Goal: Task Accomplishment & Management: Use online tool/utility

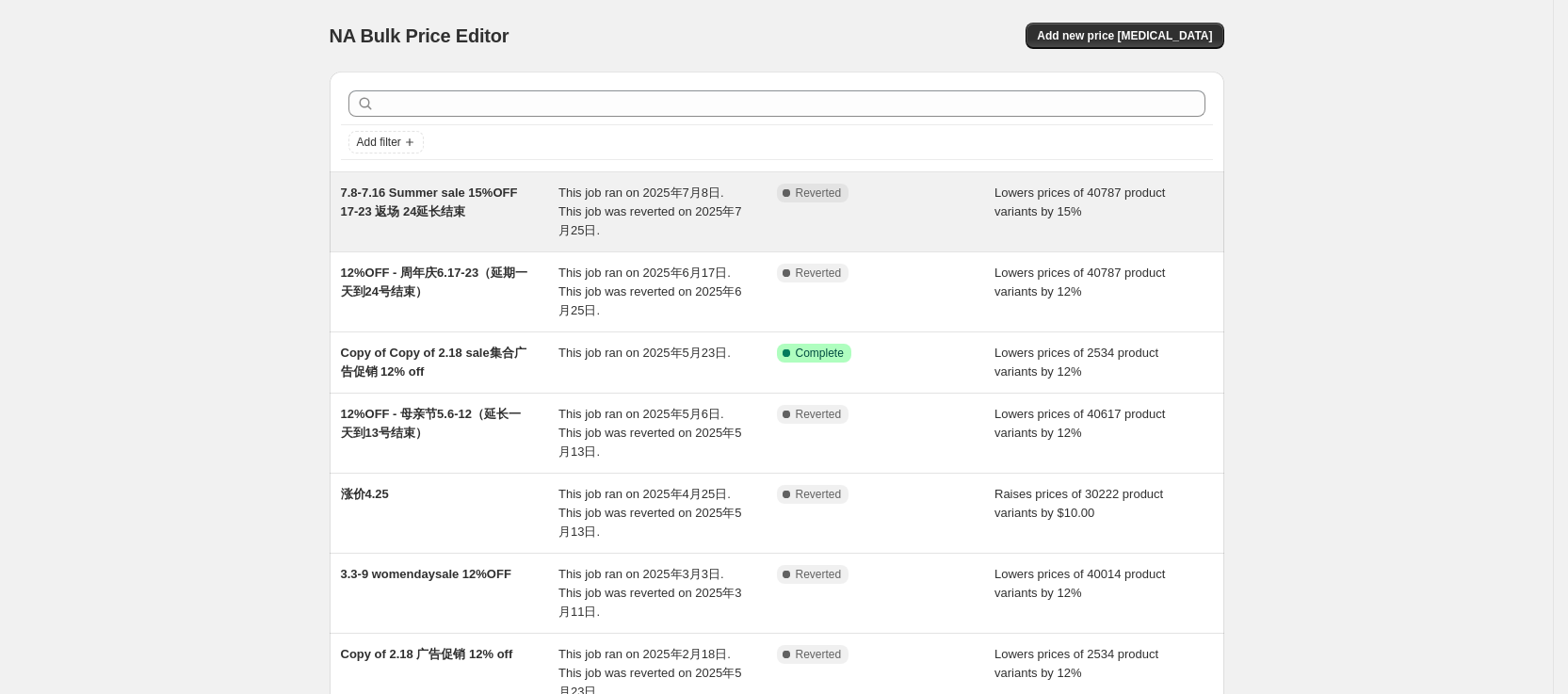
click at [890, 231] on div "Complete Reverted" at bounding box center [886, 211] width 218 height 57
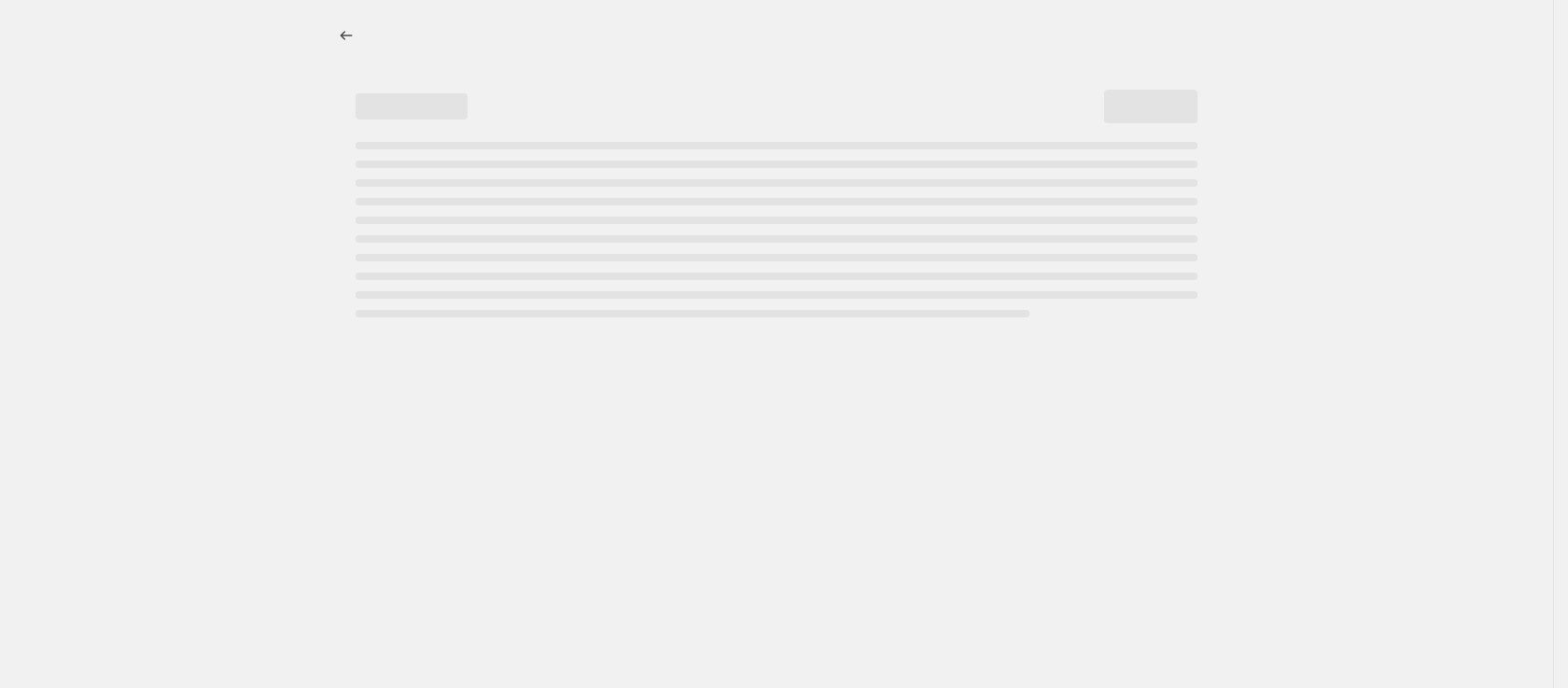
select select "percentage"
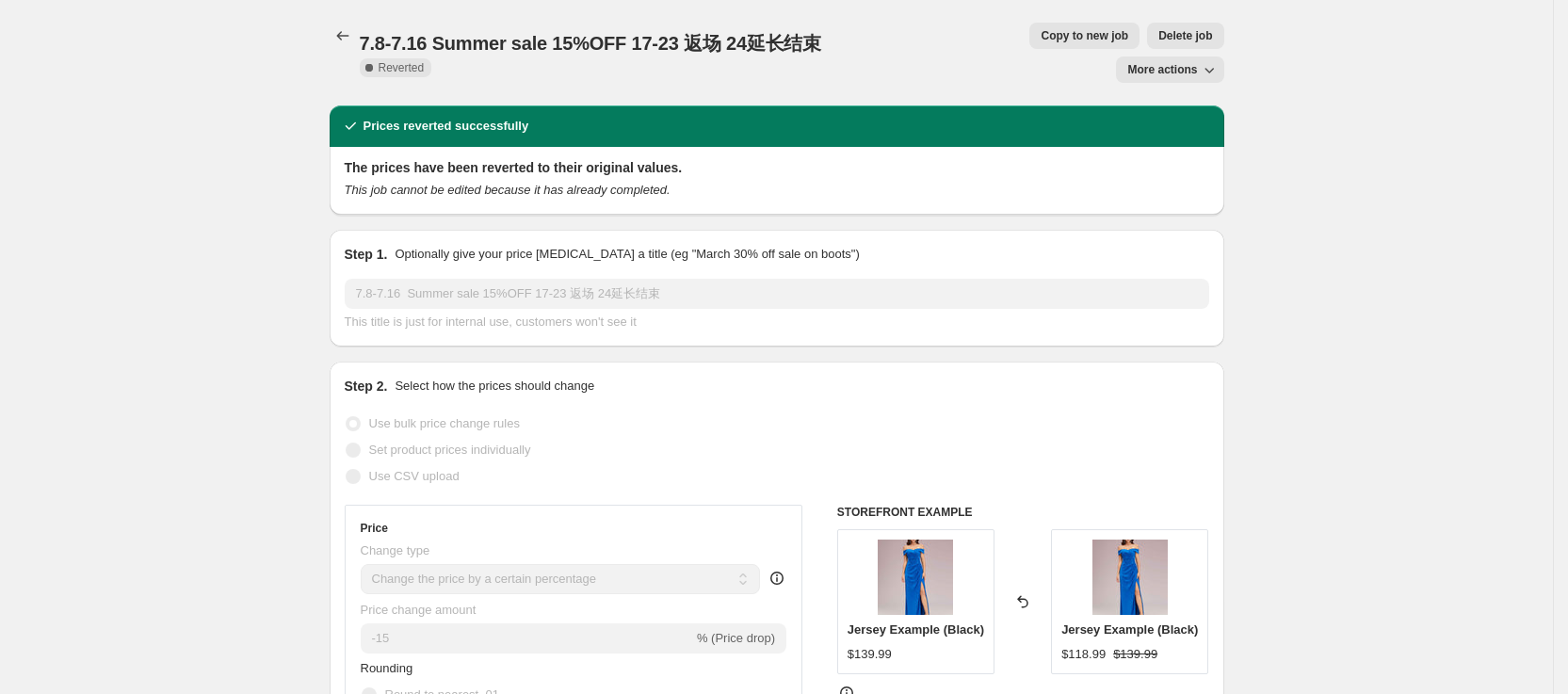
click at [1040, 35] on span "Copy to new job" at bounding box center [1084, 35] width 87 height 15
select select "percentage"
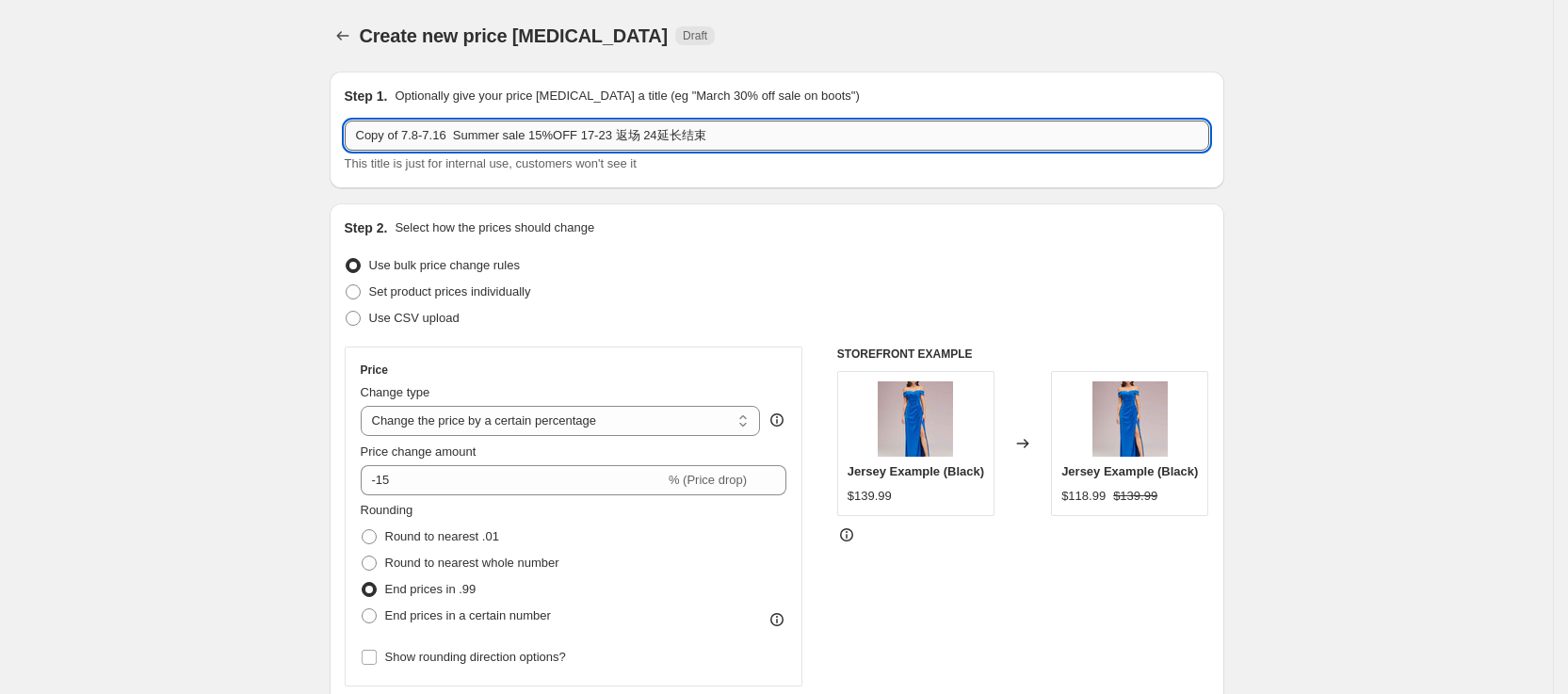
click at [766, 140] on input "Copy of 7.8-7.16 Summer sale 15%OFF 17-23 返场 24延长结束" at bounding box center [778, 136] width 865 height 30
drag, startPoint x: 409, startPoint y: 140, endPoint x: 318, endPoint y: 136, distance: 91.1
click at [375, 138] on input "7.8-7.16 Summer sale 15%OFF 17-23 返场 24延长结束" at bounding box center [778, 136] width 865 height 30
click at [378, 132] on input "7.8-7.16 Summer sale 15%OFF 17-23 返场 24延长结束" at bounding box center [778, 136] width 865 height 30
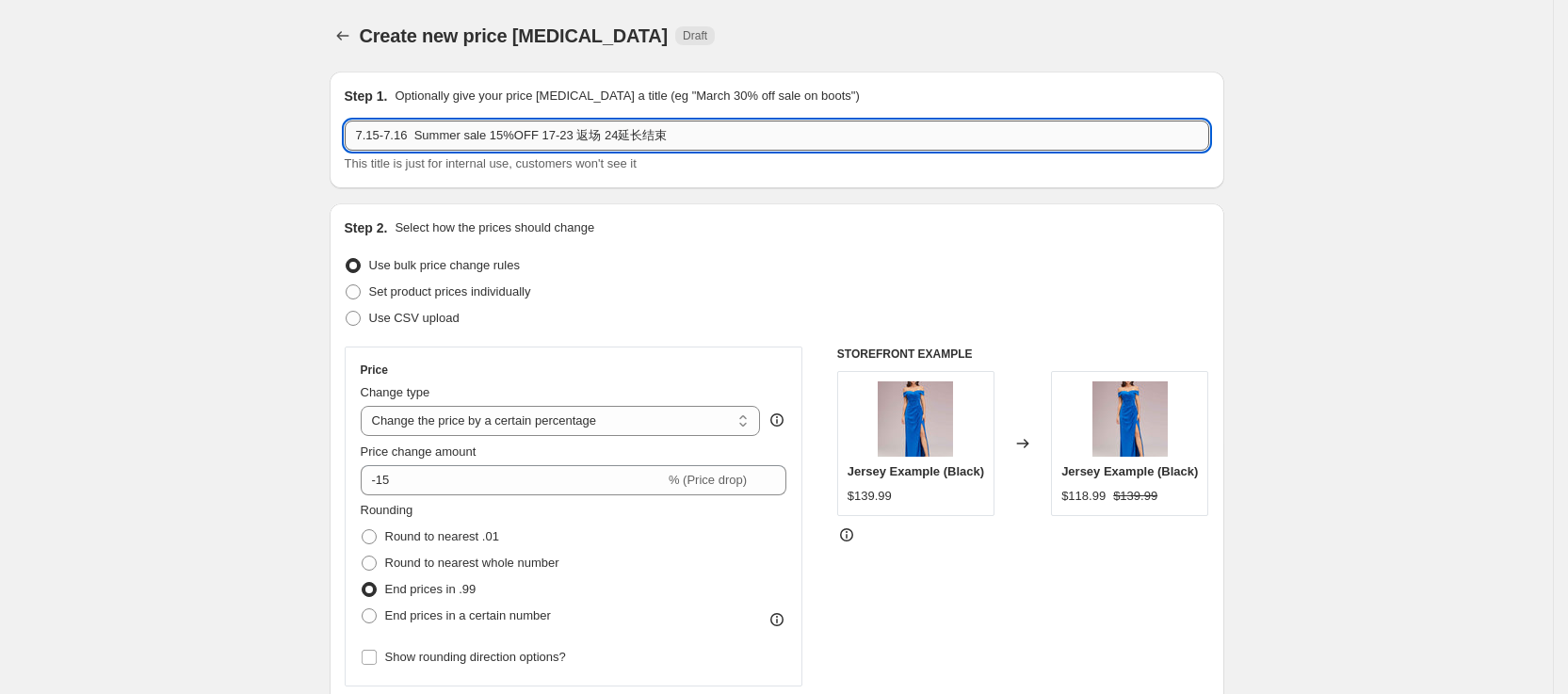
click at [412, 137] on input "7.15-7.16 Summer sale 15%OFF 17-23 返场 24延长结束" at bounding box center [778, 136] width 865 height 30
drag, startPoint x: 464, startPoint y: 139, endPoint x: 421, endPoint y: 135, distance: 43.2
click at [421, 135] on input "7.15-7.21 Summer sale 15%OFF 17-23 返场 24延长结束" at bounding box center [778, 136] width 865 height 30
drag, startPoint x: 600, startPoint y: 139, endPoint x: 586, endPoint y: 137, distance: 14.1
click at [586, 137] on input "7.15-7.21 Wedding Season sale 15%OFF 17-23 返场 24延长结束" at bounding box center [778, 136] width 865 height 30
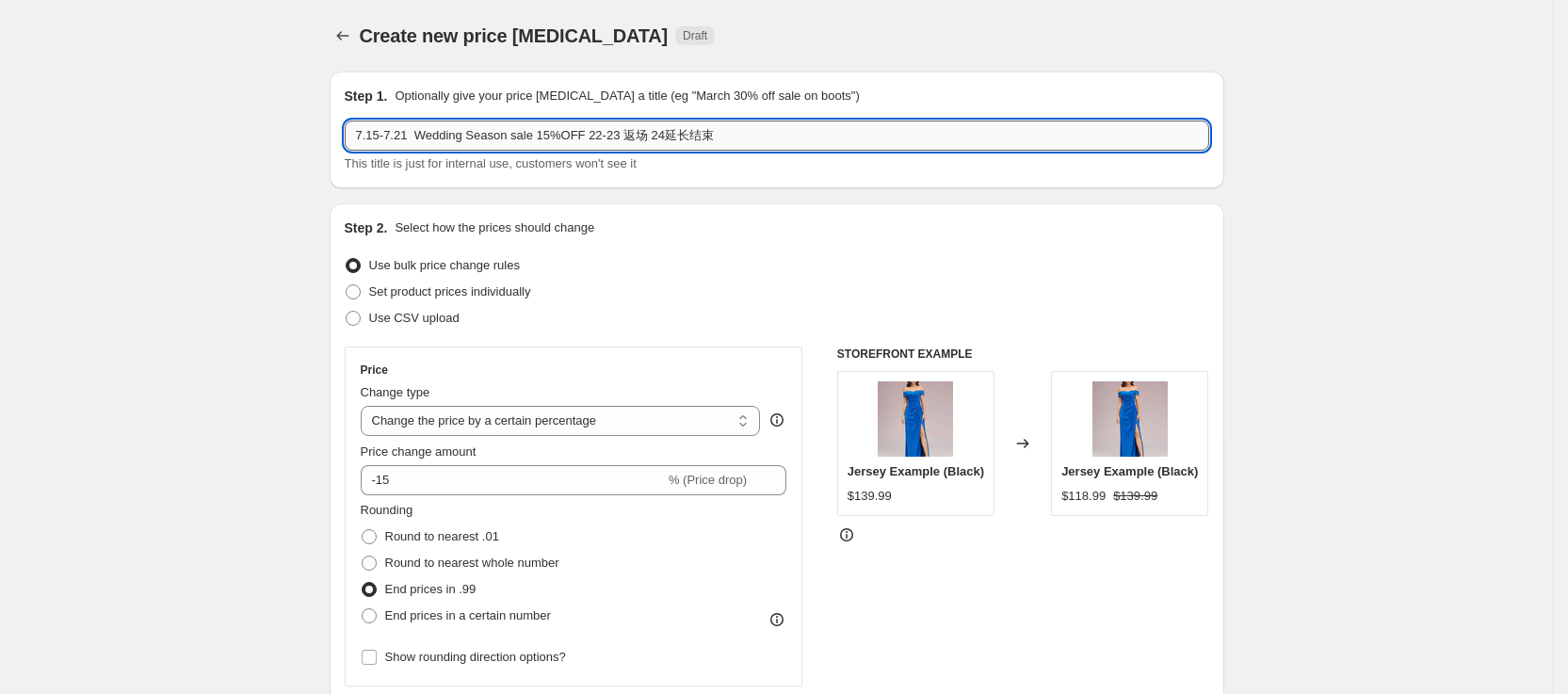
click at [618, 136] on input "7.15-7.21 Wedding Season sale 15%OFF 22-23 返场 24延长结束" at bounding box center [778, 136] width 865 height 30
drag, startPoint x: 723, startPoint y: 134, endPoint x: 694, endPoint y: 135, distance: 29.0
click at [694, 135] on input "7.15-7.21 Wedding Season sale 15%OFF 22-24 返场 24延长结束" at bounding box center [778, 136] width 865 height 30
click at [746, 134] on input "7.15-7.21 Wedding Season sale 15%OFF 22-24 返场 24延长结束" at bounding box center [778, 136] width 865 height 30
drag, startPoint x: 719, startPoint y: 138, endPoint x: 652, endPoint y: 138, distance: 67.0
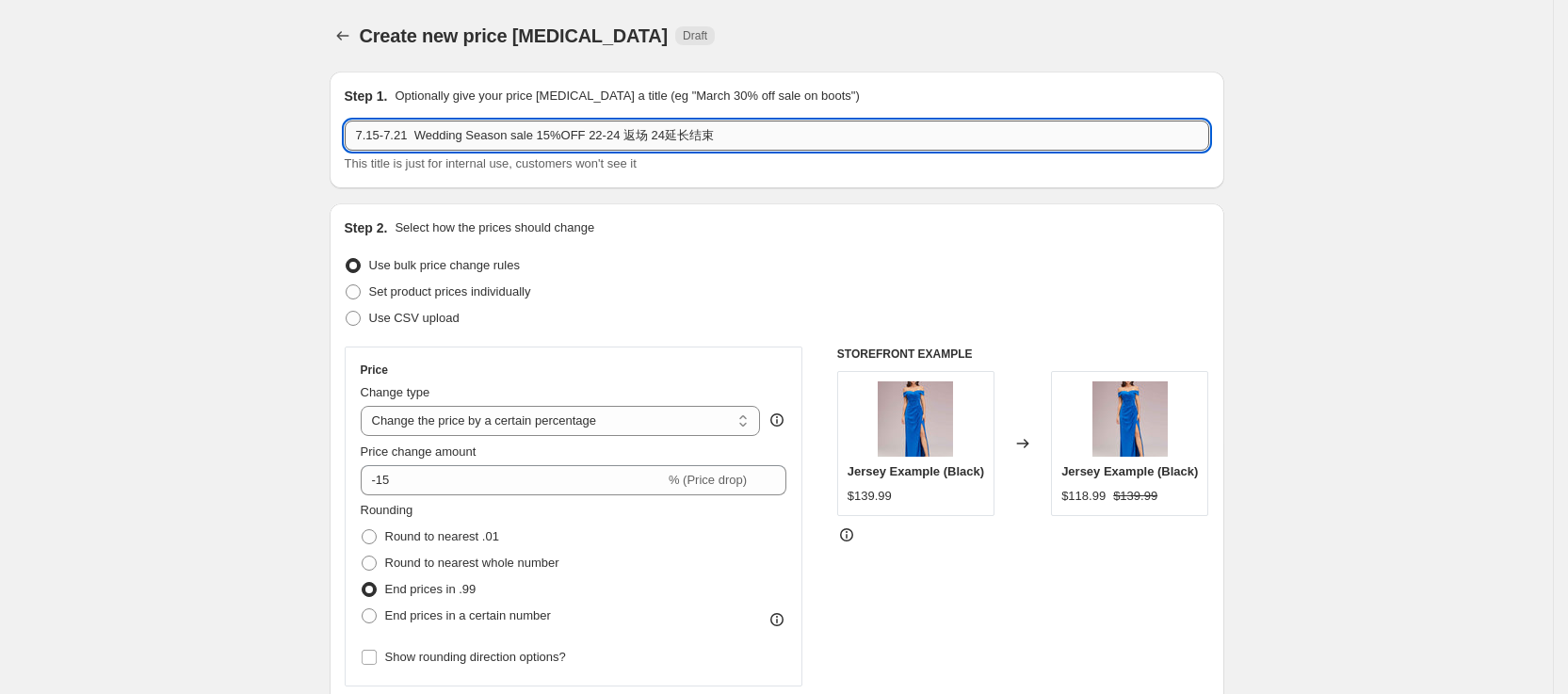
click at [652, 138] on input "7.15-7.21 Wedding Season sale 15%OFF 22-24 返场 24延长结束" at bounding box center [778, 136] width 865 height 30
click at [722, 138] on input "7.15-7.21 Wedding Season sale 15%OFF 22-24 返场 24延长结束" at bounding box center [778, 136] width 865 height 30
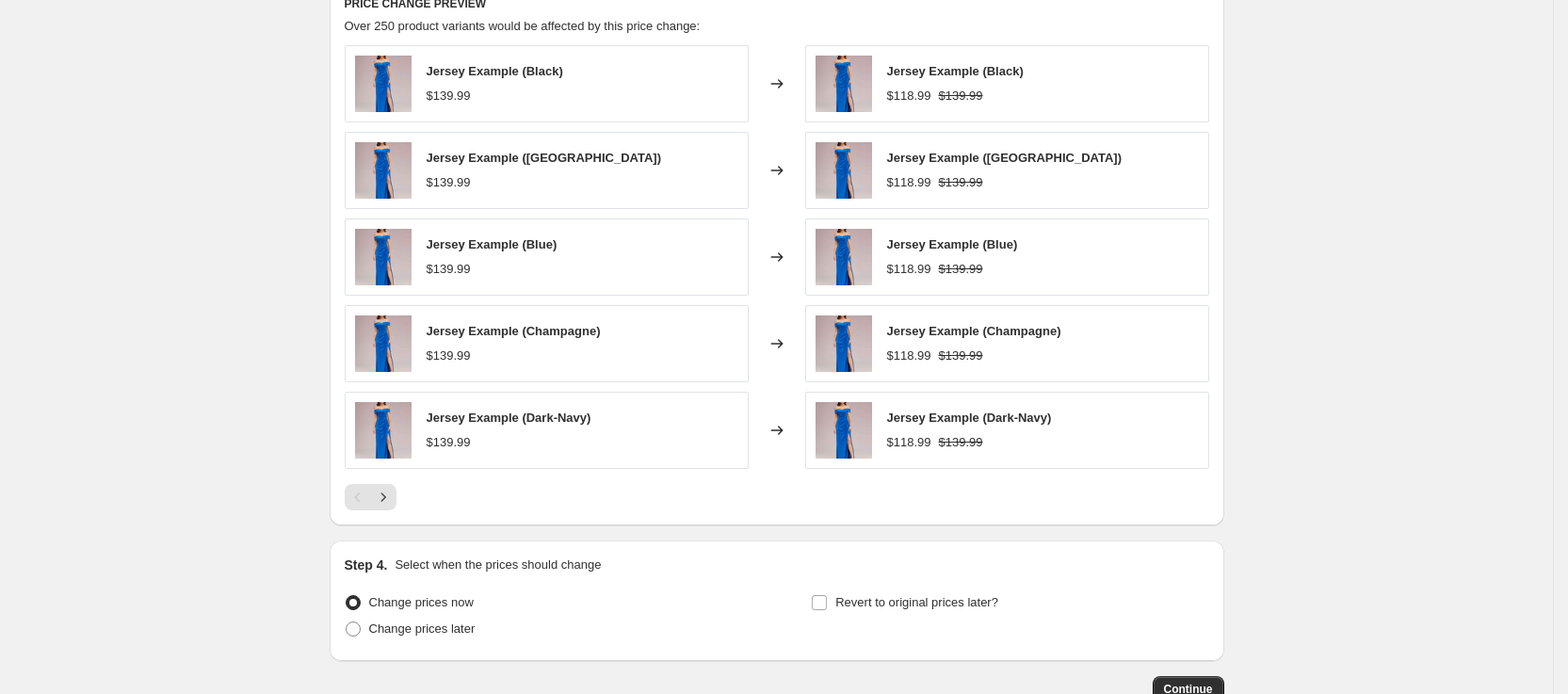
scroll to position [1189, 0]
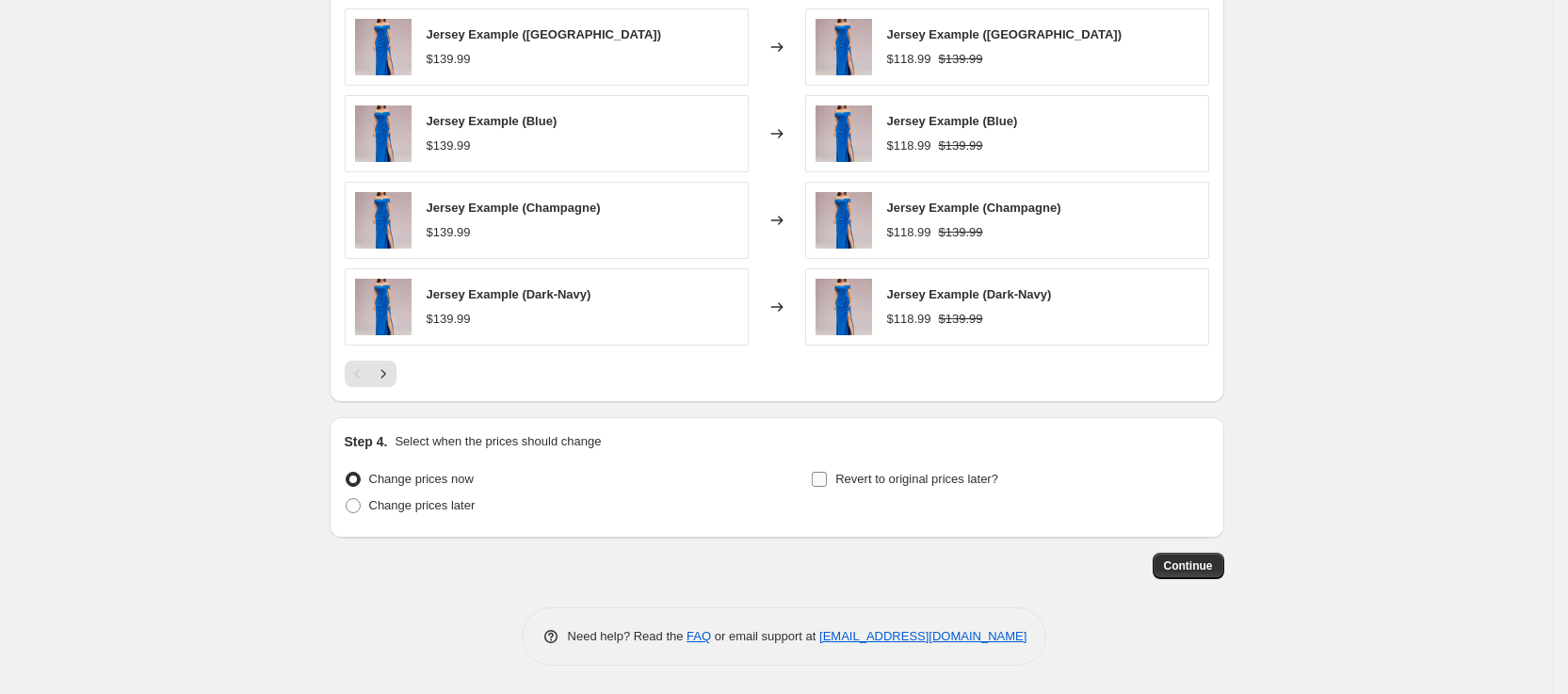
type input "7.15-7.21 Wedding Season sale 15%OFF 22-24 返场"
click at [828, 481] on span at bounding box center [819, 479] width 17 height 17
click at [827, 481] on input "Revert to original prices later?" at bounding box center [819, 479] width 15 height 15
checkbox input "true"
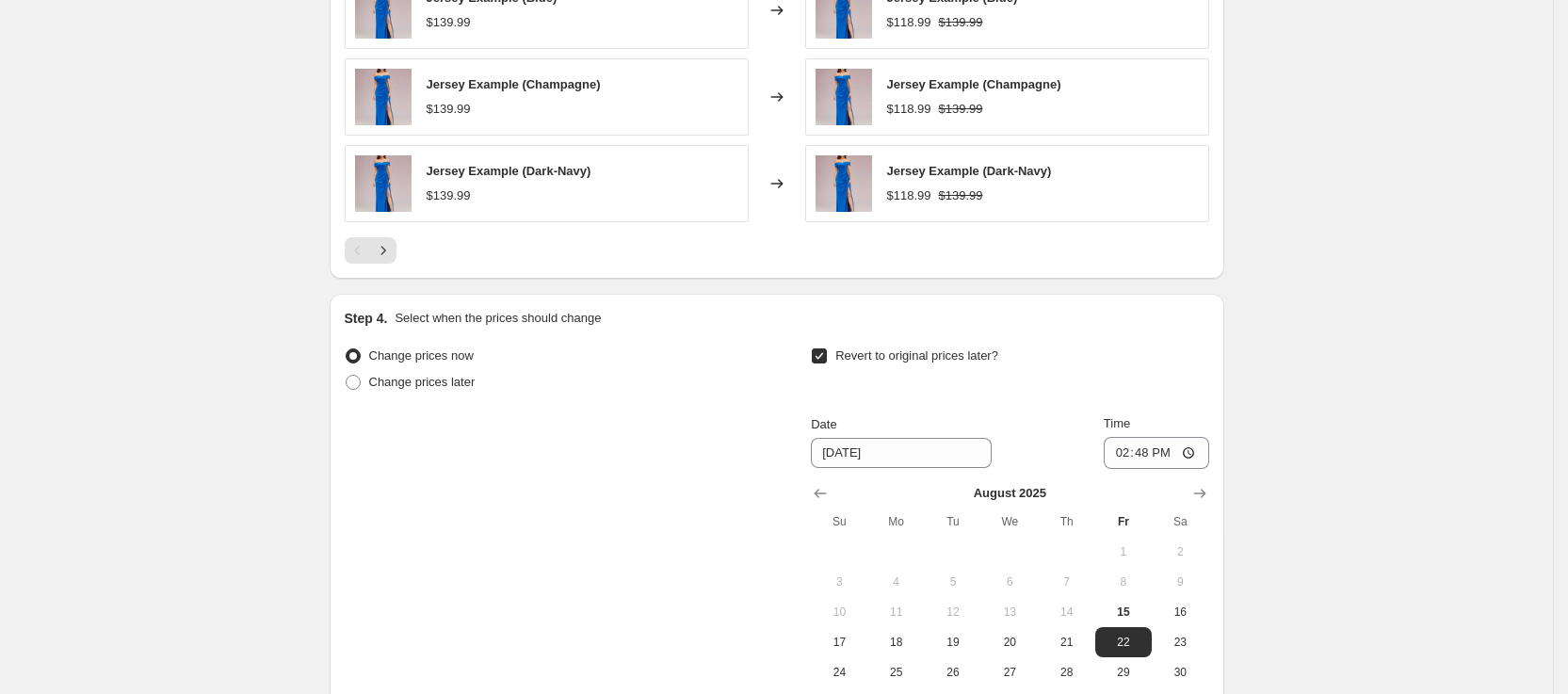
scroll to position [1471, 0]
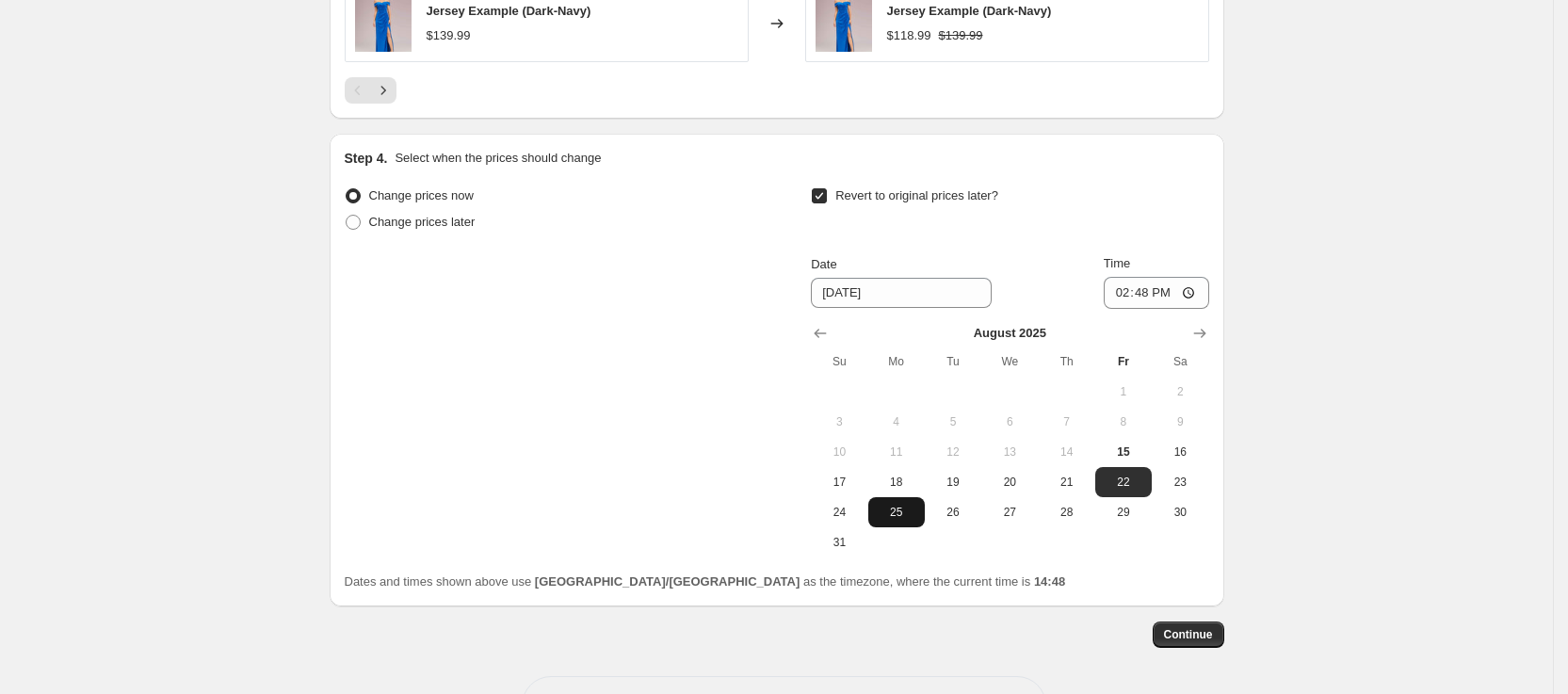
click at [917, 517] on span "25" at bounding box center [897, 512] width 42 height 15
type input "8/25/2025"
click at [1170, 289] on input "14:48" at bounding box center [1156, 292] width 105 height 32
click at [1151, 291] on input "14:48" at bounding box center [1156, 292] width 105 height 32
type input "15:00"
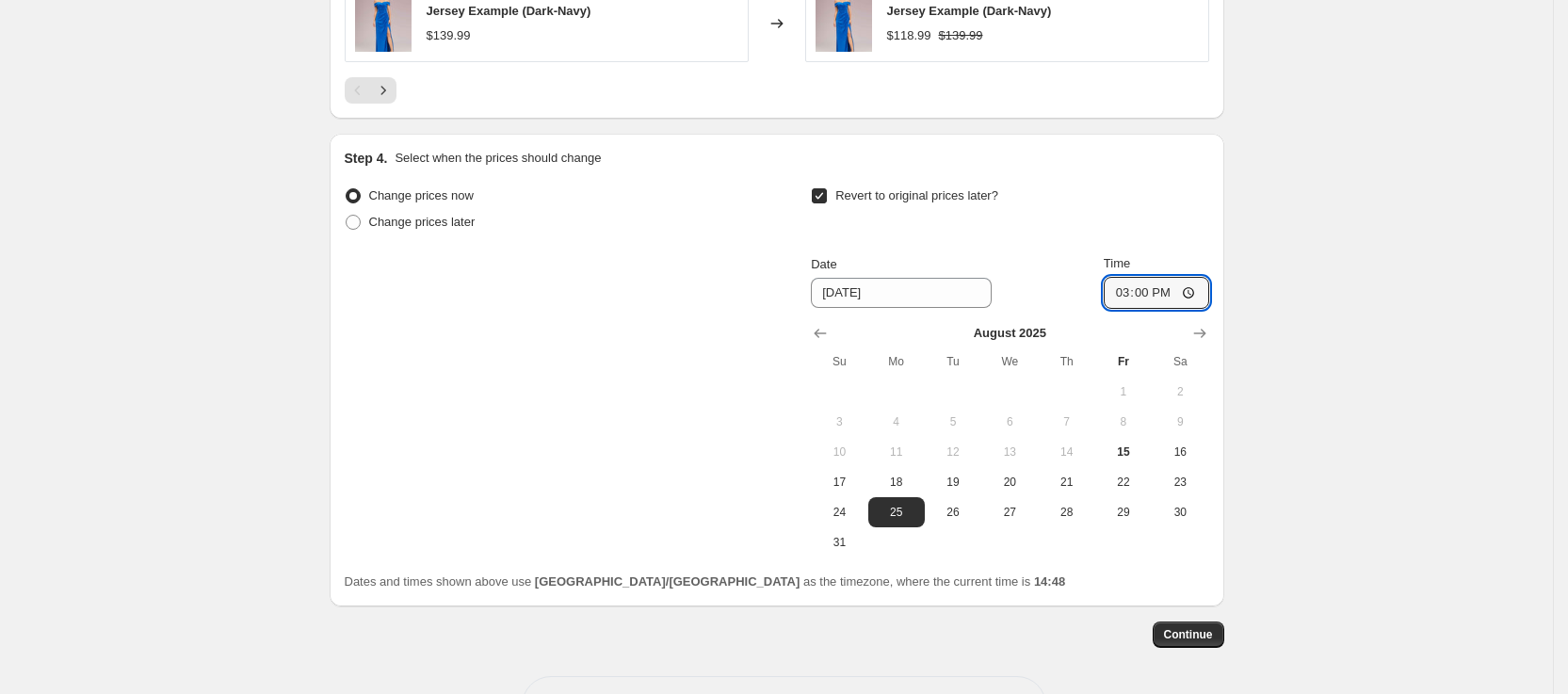
click at [1220, 195] on div "Step 4. Select when the prices should change Change prices now Change prices la…" at bounding box center [777, 370] width 895 height 473
click at [1196, 296] on input "15:00" at bounding box center [1156, 292] width 105 height 32
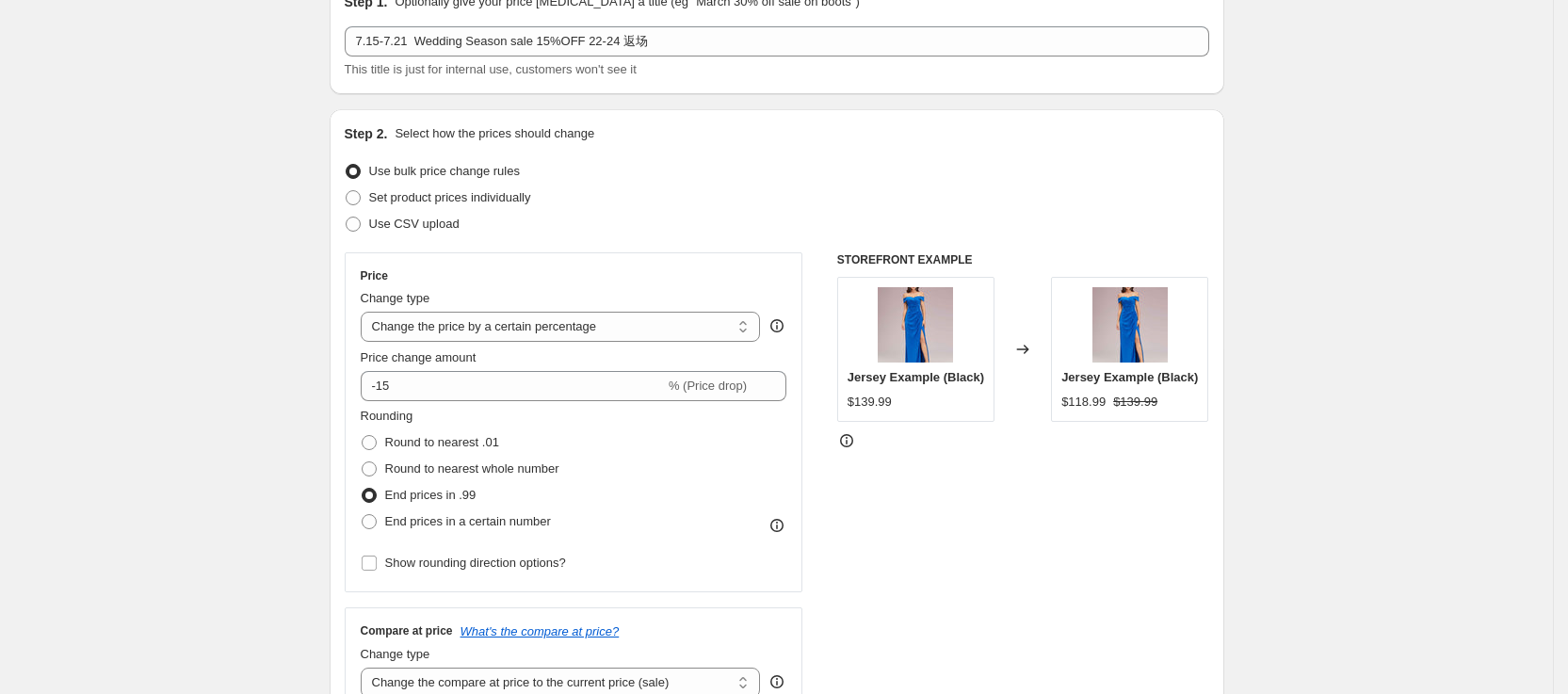
scroll to position [0, 0]
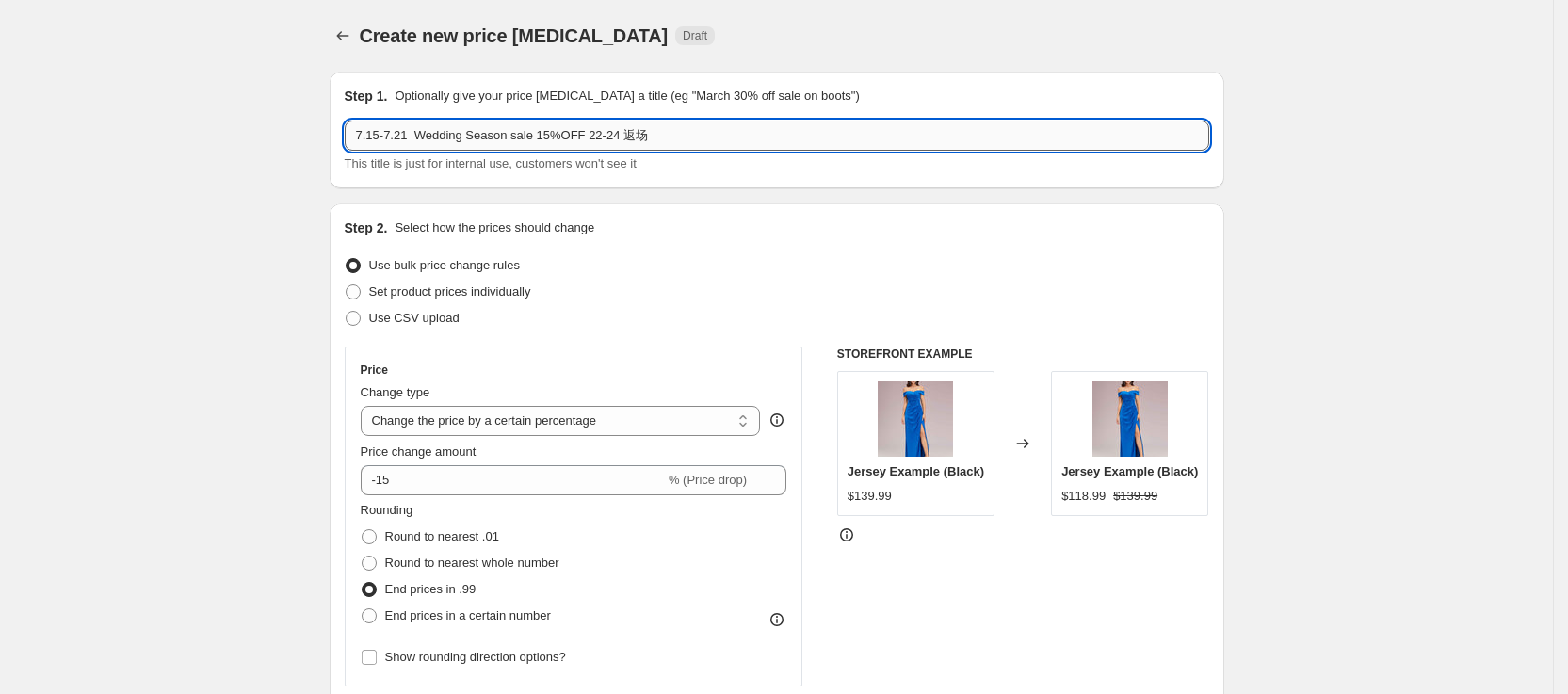
click at [361, 129] on input "7.15-7.21 Wedding Season sale 15%OFF 22-24 返场" at bounding box center [778, 136] width 865 height 30
click at [365, 133] on input "7.15-7.21 Wedding Season sale 15%OFF 22-24 返场" at bounding box center [778, 136] width 865 height 30
click at [362, 135] on input "7.15-7.21 Wedding Season sale 15%OFF 22-24 返场" at bounding box center [778, 136] width 865 height 30
click at [382, 132] on input "8.15-7.21 Wedding Season sale 15%OFF 22-24 返场" at bounding box center [778, 136] width 865 height 30
click at [392, 133] on input "8.15-7.21 Wedding Season sale 15%OFF 22-24 返场" at bounding box center [778, 136] width 865 height 30
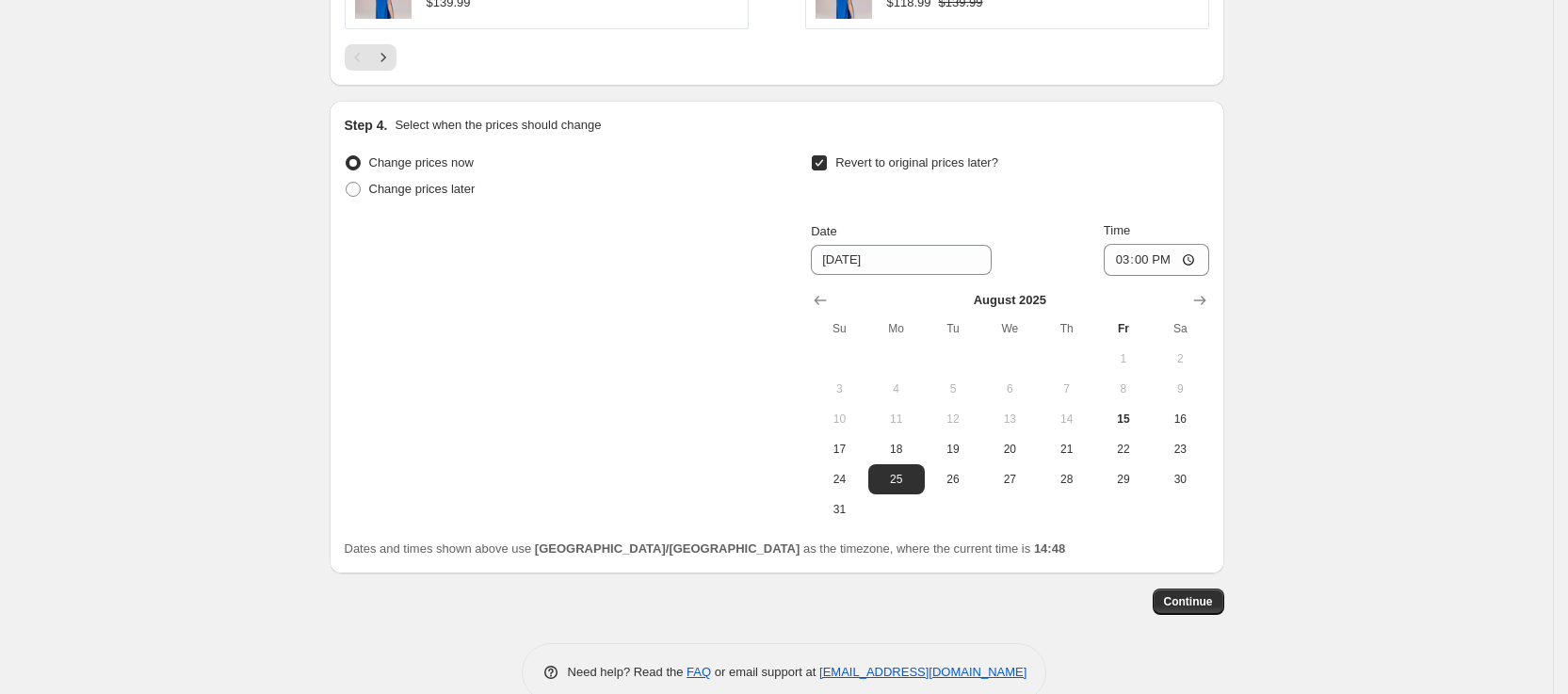
scroll to position [1542, 0]
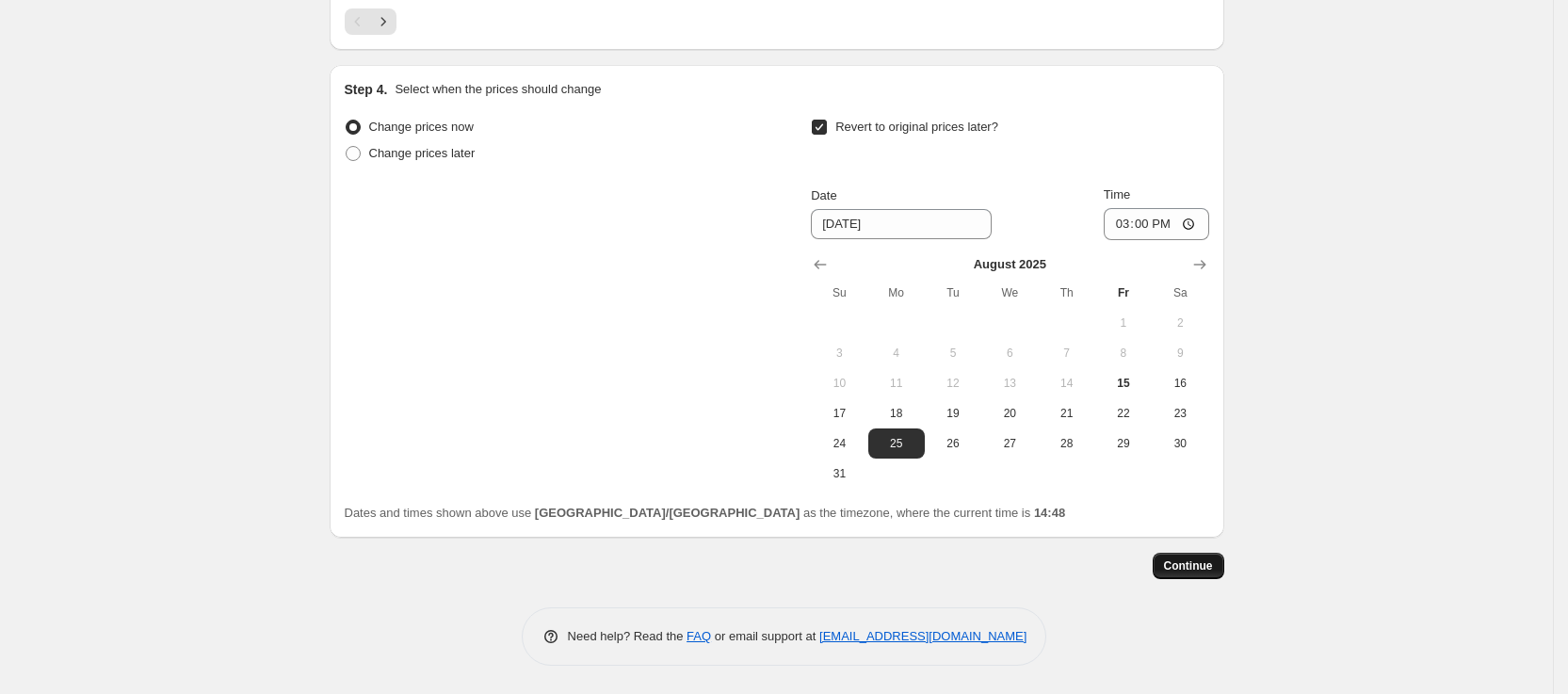
type input "8.15-8.21 Wedding Season sale 15%OFF 22-24 返场"
click at [1205, 569] on span "Continue" at bounding box center [1188, 565] width 49 height 15
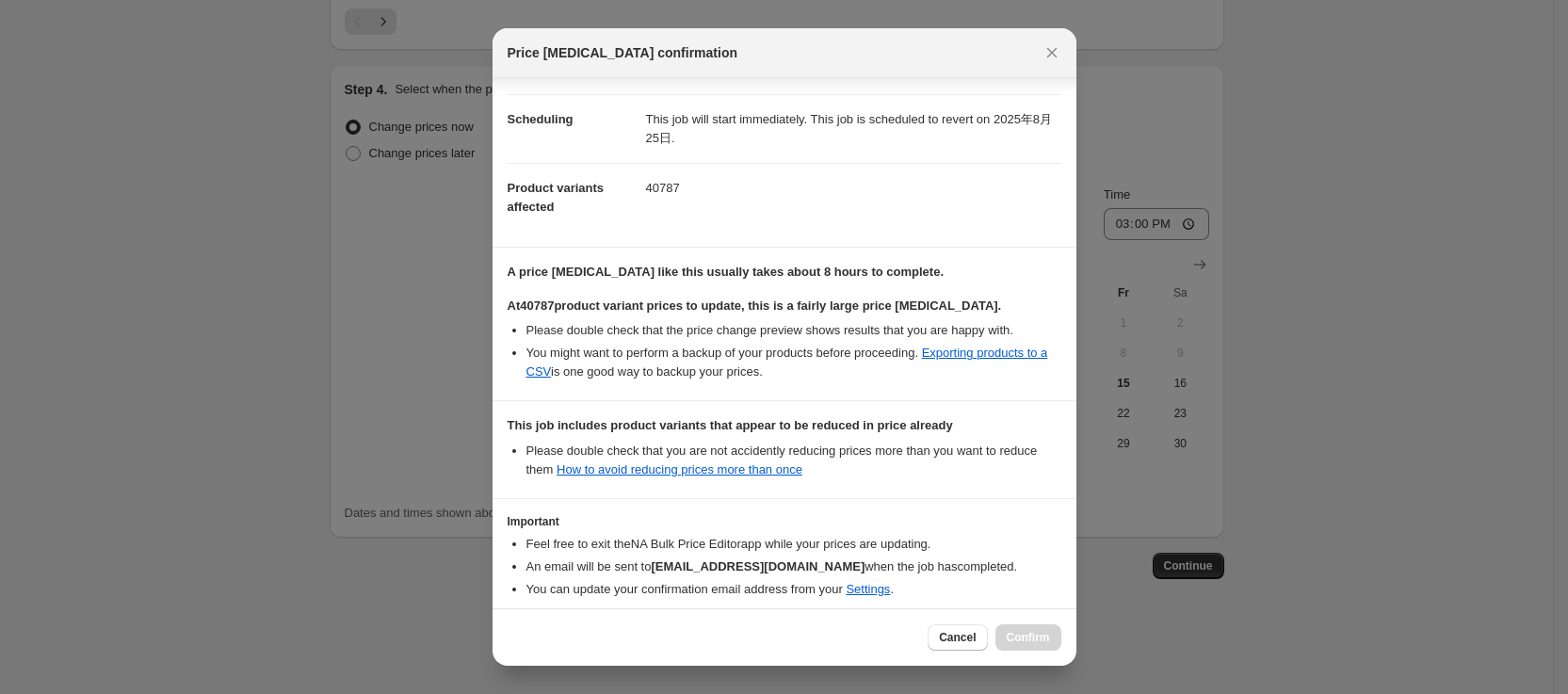
scroll to position [221, 0]
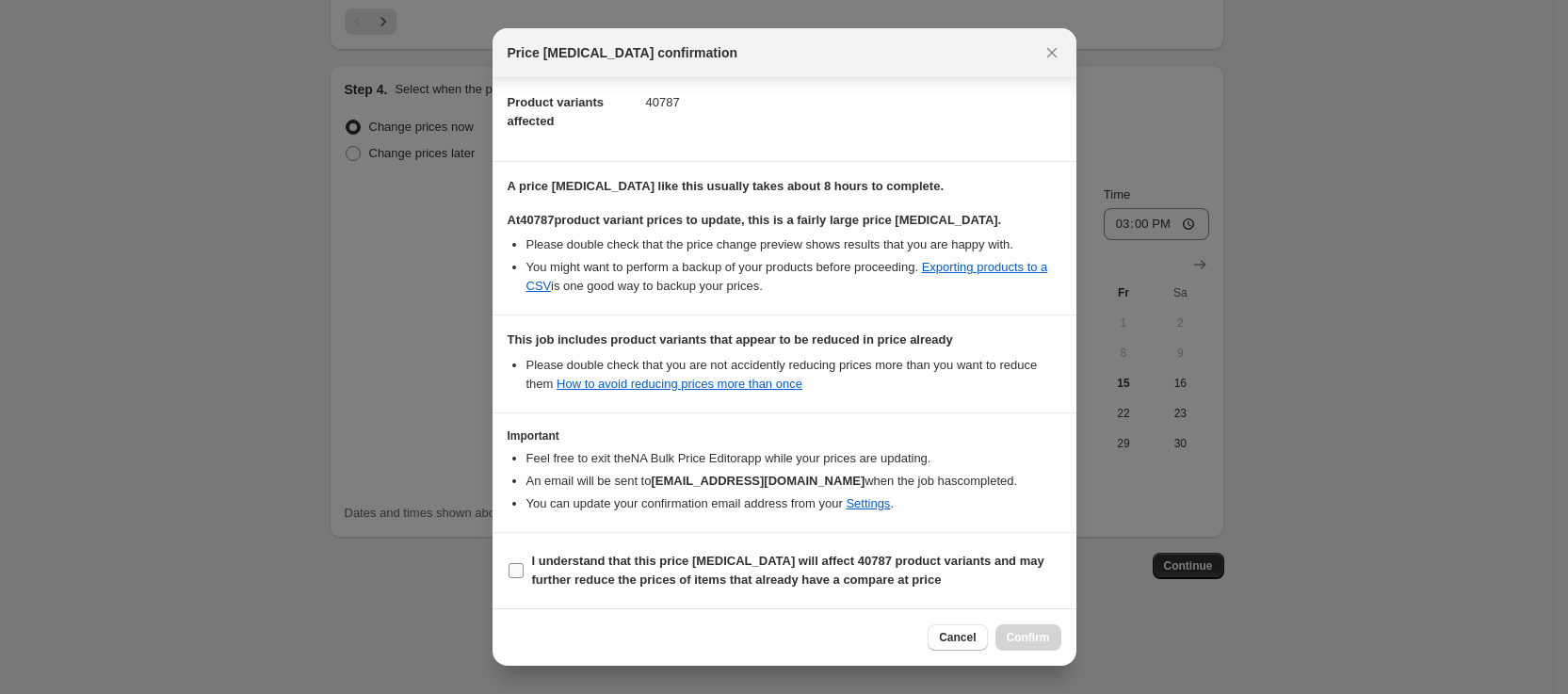
click at [521, 570] on input "I understand that this price change job will affect 40787 product variants and …" at bounding box center [516, 570] width 15 height 15
checkbox input "true"
click at [1056, 642] on button "Confirm" at bounding box center [1028, 637] width 65 height 27
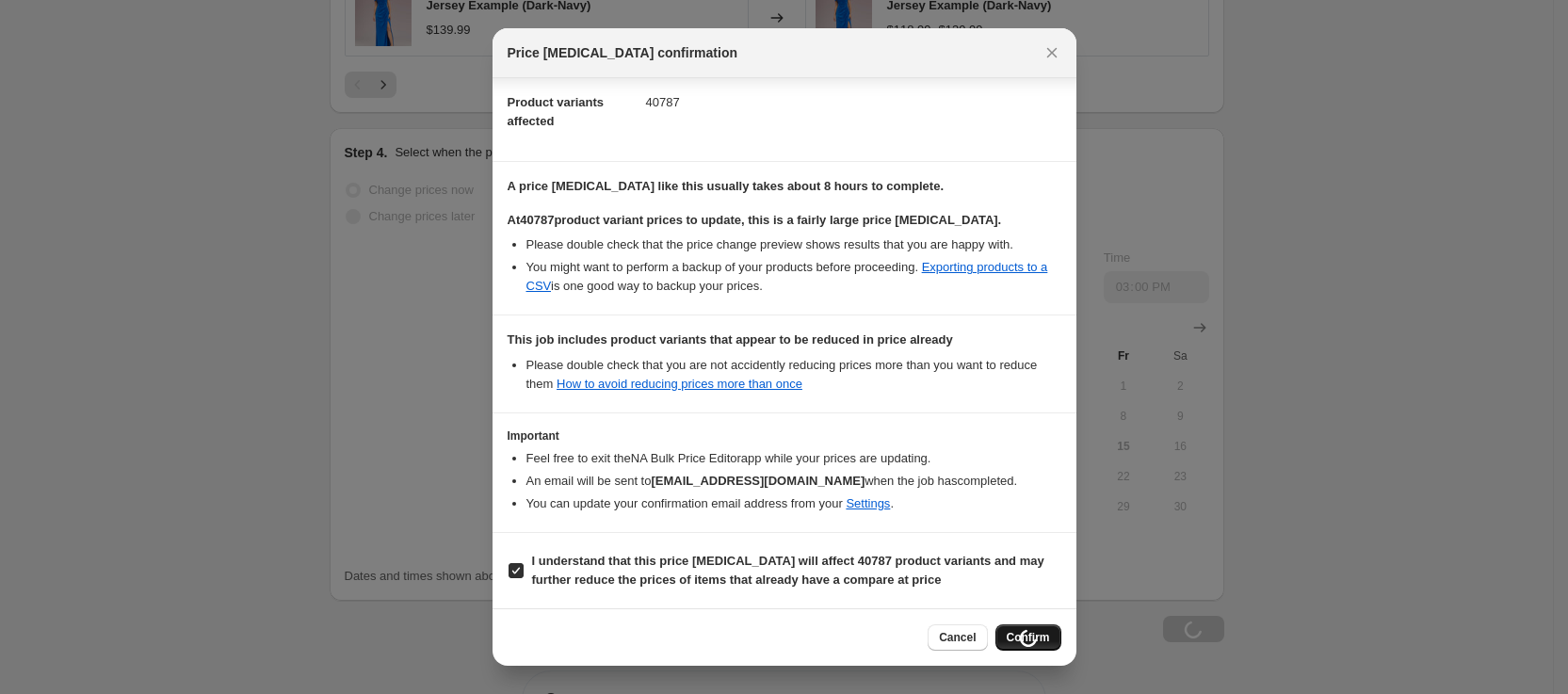
type input "8.15-8.21 Wedding Season sale 15%OFF 22-24 返场"
